Goal: Navigation & Orientation: Find specific page/section

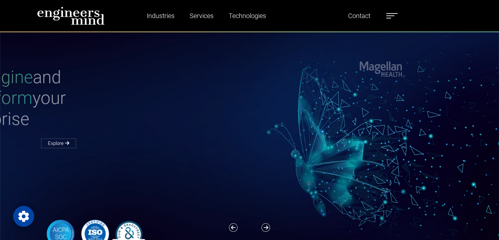
click at [393, 16] on label at bounding box center [391, 15] width 11 height 9
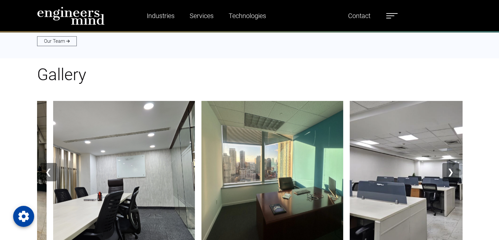
scroll to position [722, 0]
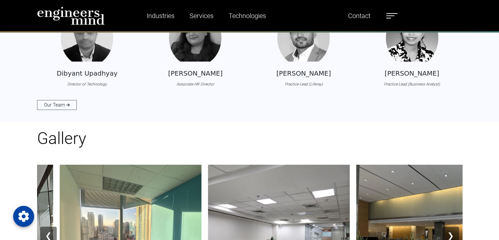
click at [396, 16] on label at bounding box center [391, 15] width 11 height 9
drag, startPoint x: 482, startPoint y: 44, endPoint x: 478, endPoint y: 50, distance: 7.3
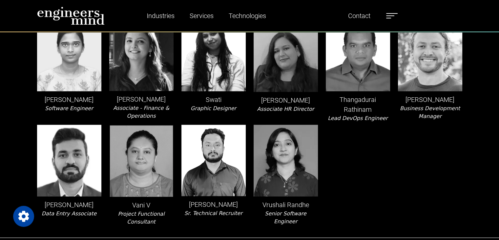
scroll to position [1543, 0]
